Goal: Task Accomplishment & Management: Complete application form

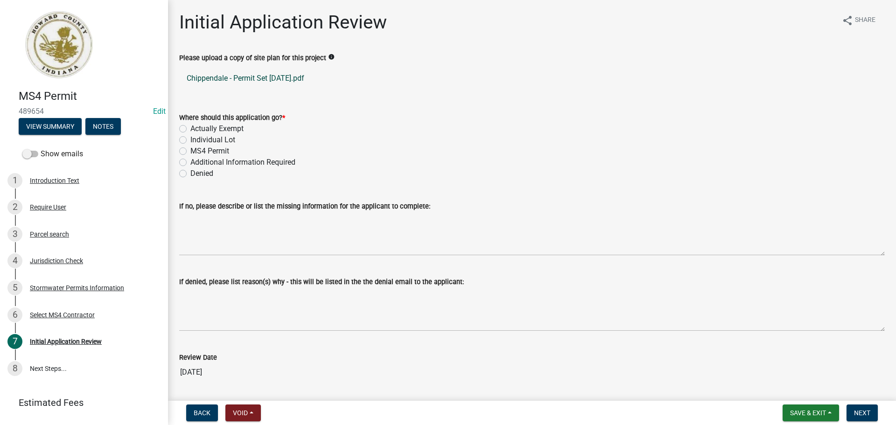
click at [295, 77] on link "Chippendale - Permit Set [DATE].pdf" at bounding box center [532, 78] width 706 height 22
click at [229, 129] on label "Actually Exempt" at bounding box center [216, 128] width 53 height 11
click at [196, 129] on input "Actually Exempt" at bounding box center [193, 126] width 6 height 6
radio input "true"
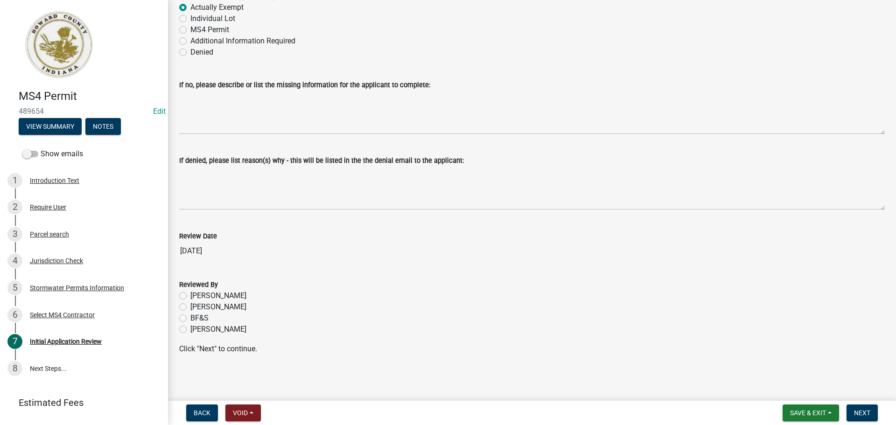
scroll to position [123, 0]
click at [215, 328] on label "[PERSON_NAME]" at bounding box center [218, 328] width 56 height 11
click at [196, 328] on input "[PERSON_NAME]" at bounding box center [193, 326] width 6 height 6
radio input "true"
click at [858, 409] on span "Next" at bounding box center [862, 412] width 16 height 7
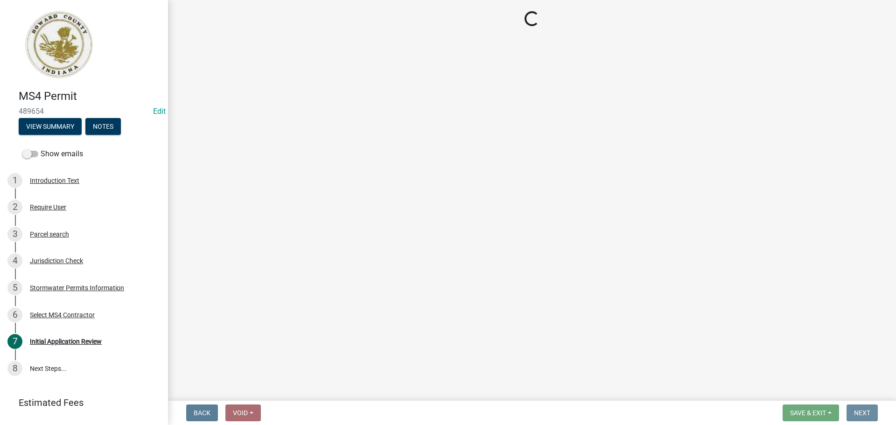
scroll to position [0, 0]
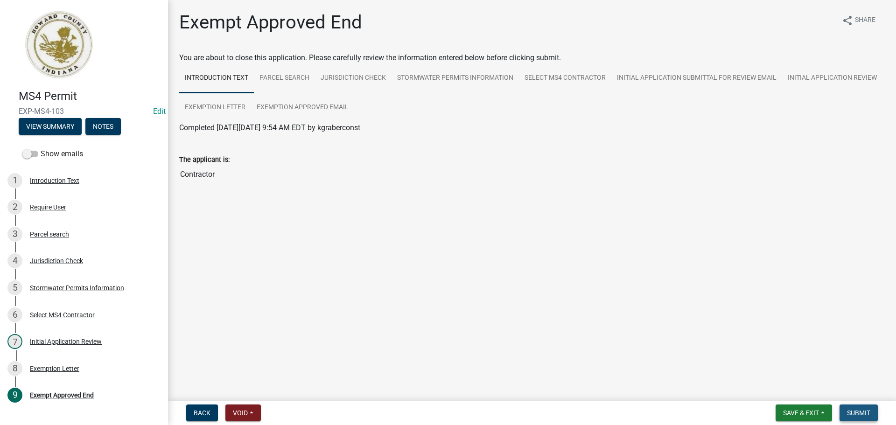
click at [866, 413] on span "Submit" at bounding box center [858, 412] width 23 height 7
